Goal: Use online tool/utility: Utilize a website feature to perform a specific function

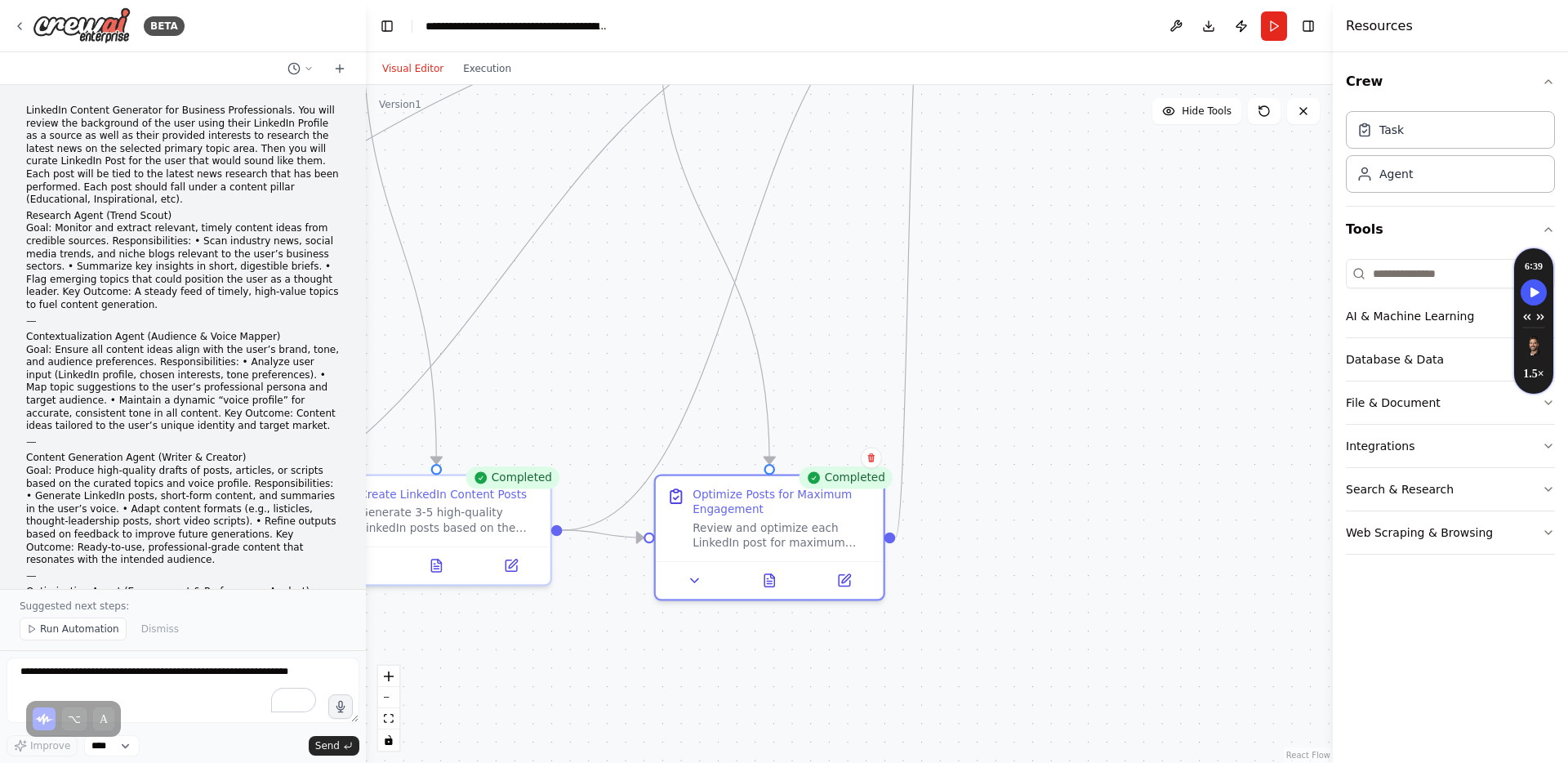
scroll to position [1151, 0]
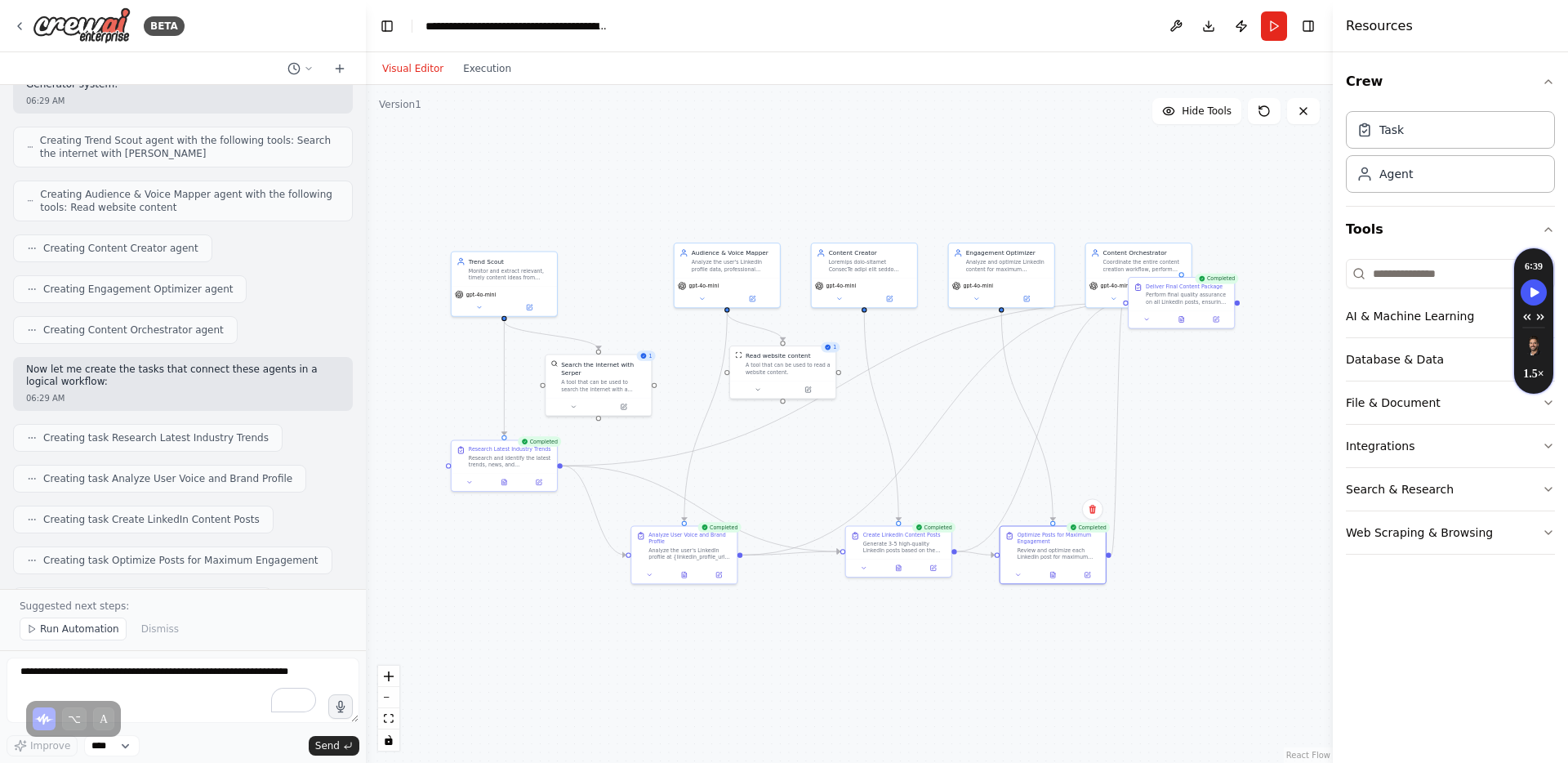
drag, startPoint x: 625, startPoint y: 652, endPoint x: 847, endPoint y: 611, distance: 225.8
click at [847, 611] on div ".deletable-edge-delete-btn { width: 20px; height: 20px; border: 0px solid #ffff…" at bounding box center [849, 424] width 967 height 679
drag, startPoint x: 1186, startPoint y: 293, endPoint x: 1223, endPoint y: 434, distance: 145.8
click at [1223, 435] on div "Deliver Final Content Package Perform final quality assurance on all LinkedIn p…" at bounding box center [1210, 440] width 83 height 22
click at [1007, 669] on div ".deletable-edge-delete-btn { width: 20px; height: 20px; border: 0px solid #ffff…" at bounding box center [849, 424] width 967 height 679
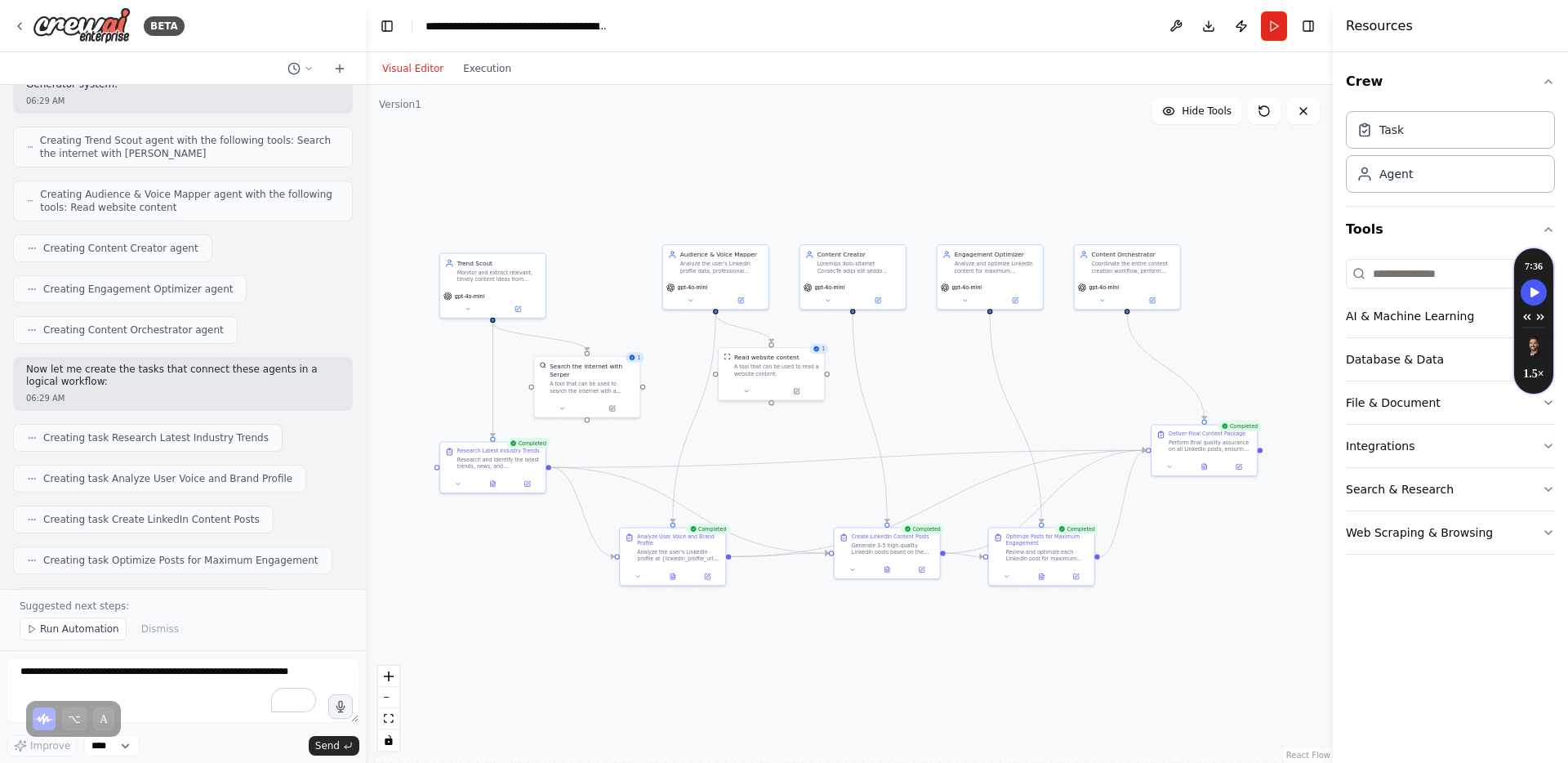
click at [1204, 641] on div ".deletable-edge-delete-btn { width: 20px; height: 20px; border: 0px solid #ffff…" at bounding box center [849, 424] width 967 height 679
drag, startPoint x: 496, startPoint y: 283, endPoint x: 432, endPoint y: 269, distance: 65.5
click at [432, 269] on div "Trend Scout Monitor and extract relevant, timely content ideas from credible so…" at bounding box center [424, 267] width 107 height 65
click at [434, 269] on div "gpt-4o-mini" at bounding box center [432, 284] width 106 height 29
drag, startPoint x: 500, startPoint y: 473, endPoint x: 431, endPoint y: 473, distance: 69.0
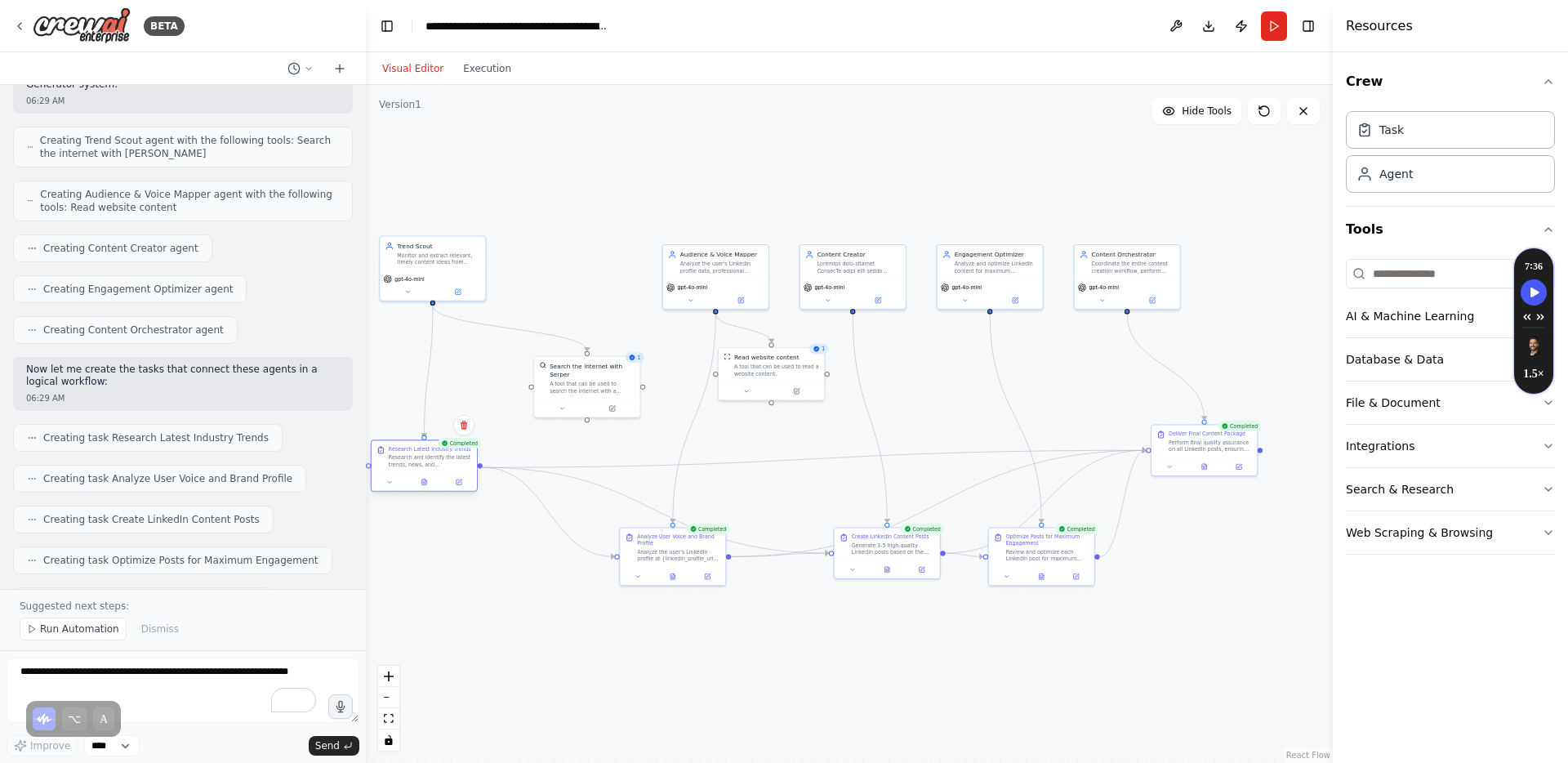
click at [431, 473] on div at bounding box center [424, 482] width 106 height 18
drag, startPoint x: 591, startPoint y: 377, endPoint x: 522, endPoint y: 365, distance: 70.0
click at [522, 365] on div "Search the internet with Serper A tool that can be used to search the internet …" at bounding box center [524, 368] width 85 height 33
drag, startPoint x: 704, startPoint y: 280, endPoint x: 662, endPoint y: 271, distance: 43.0
click at [662, 271] on div "gpt-4o-mini" at bounding box center [672, 284] width 106 height 29
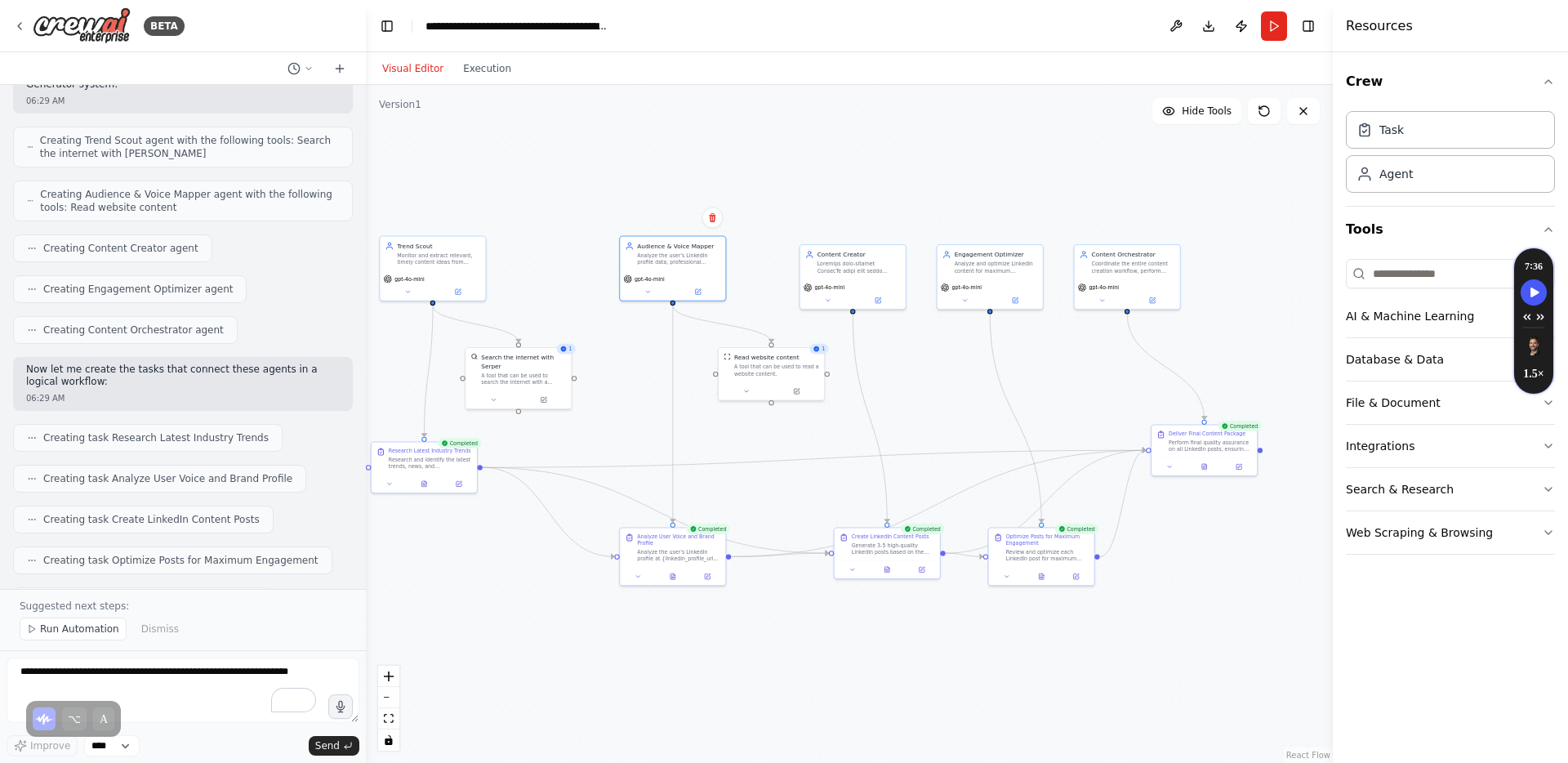
click at [952, 136] on div ".deletable-edge-delete-btn { width: 20px; height: 20px; border: 0px solid #ffff…" at bounding box center [849, 424] width 967 height 679
